Goal: Complete application form

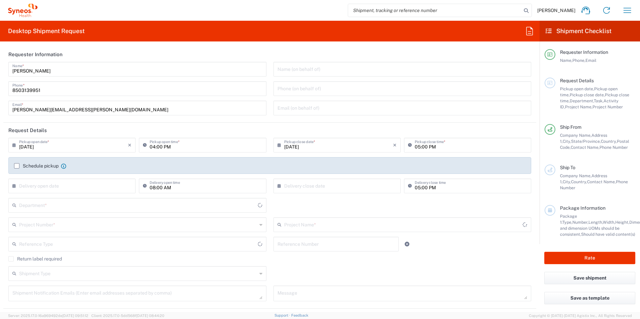
type input "[US_STATE]"
type input "[GEOGRAPHIC_DATA]"
type input "3216"
type input "[PERSON_NAME] Rsrch Grp ([GEOGRAPHIC_DATA]) In"
